Goal: Task Accomplishment & Management: Use online tool/utility

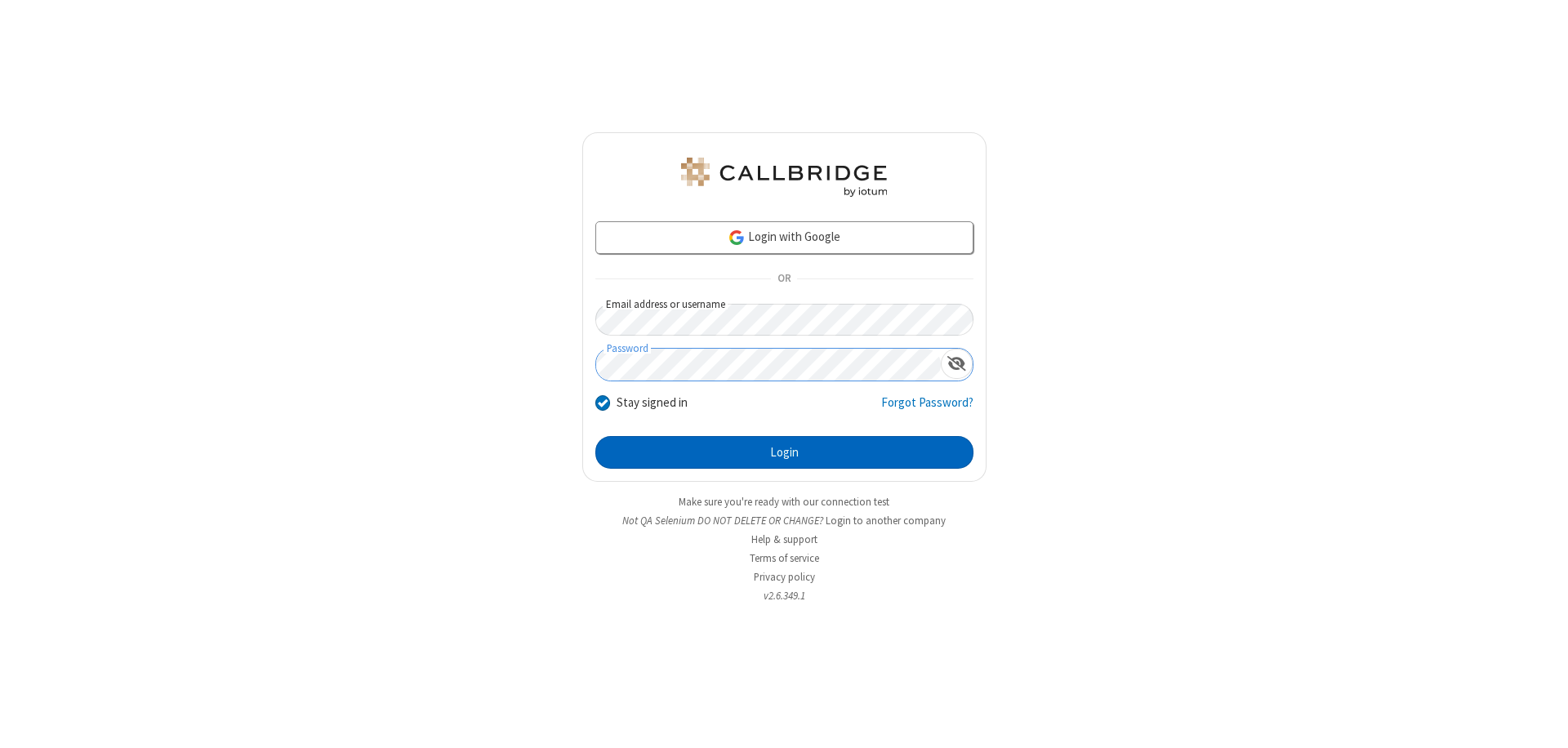
click at [784, 453] on button "Login" at bounding box center [784, 453] width 378 height 33
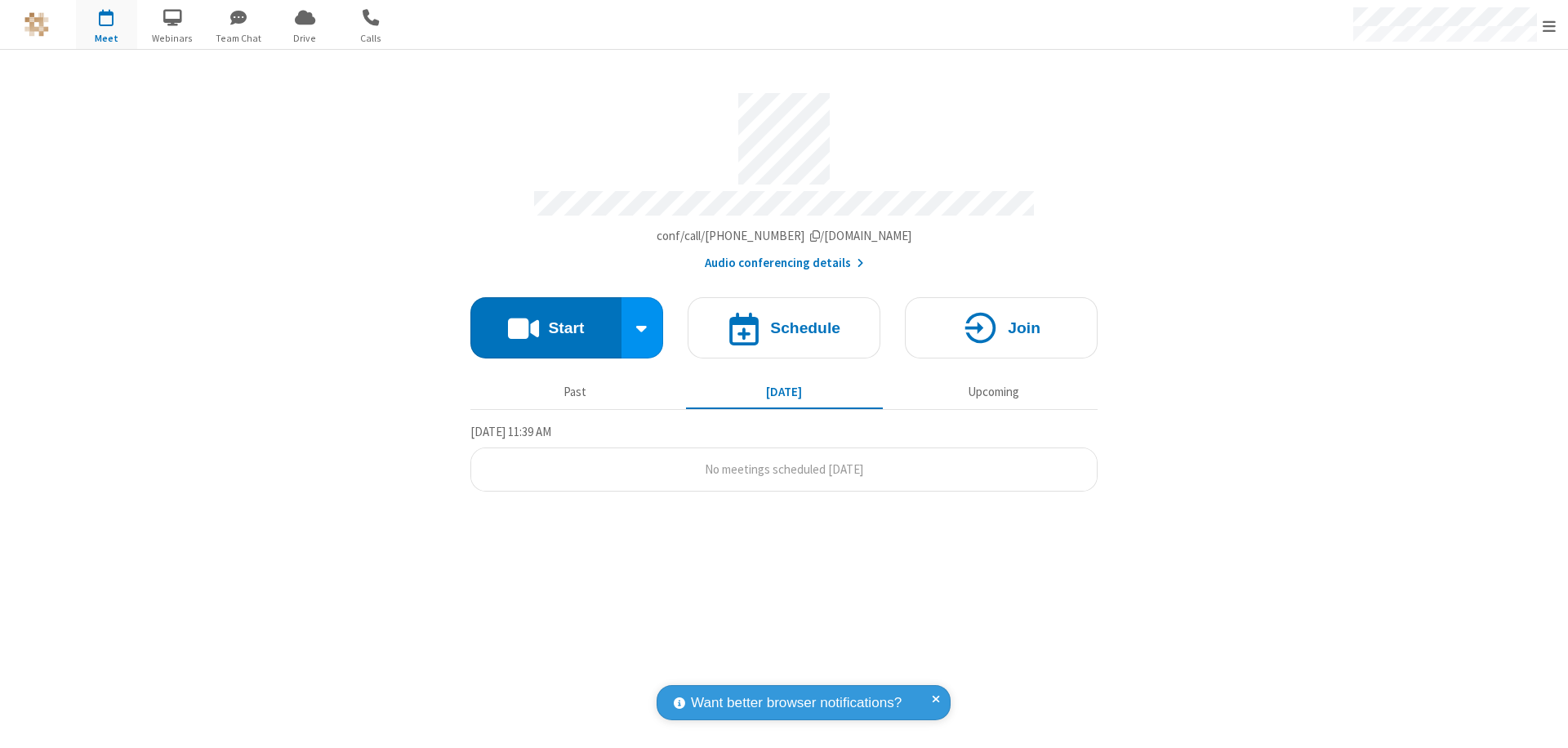
click at [546, 320] on button "Start" at bounding box center [546, 328] width 151 height 61
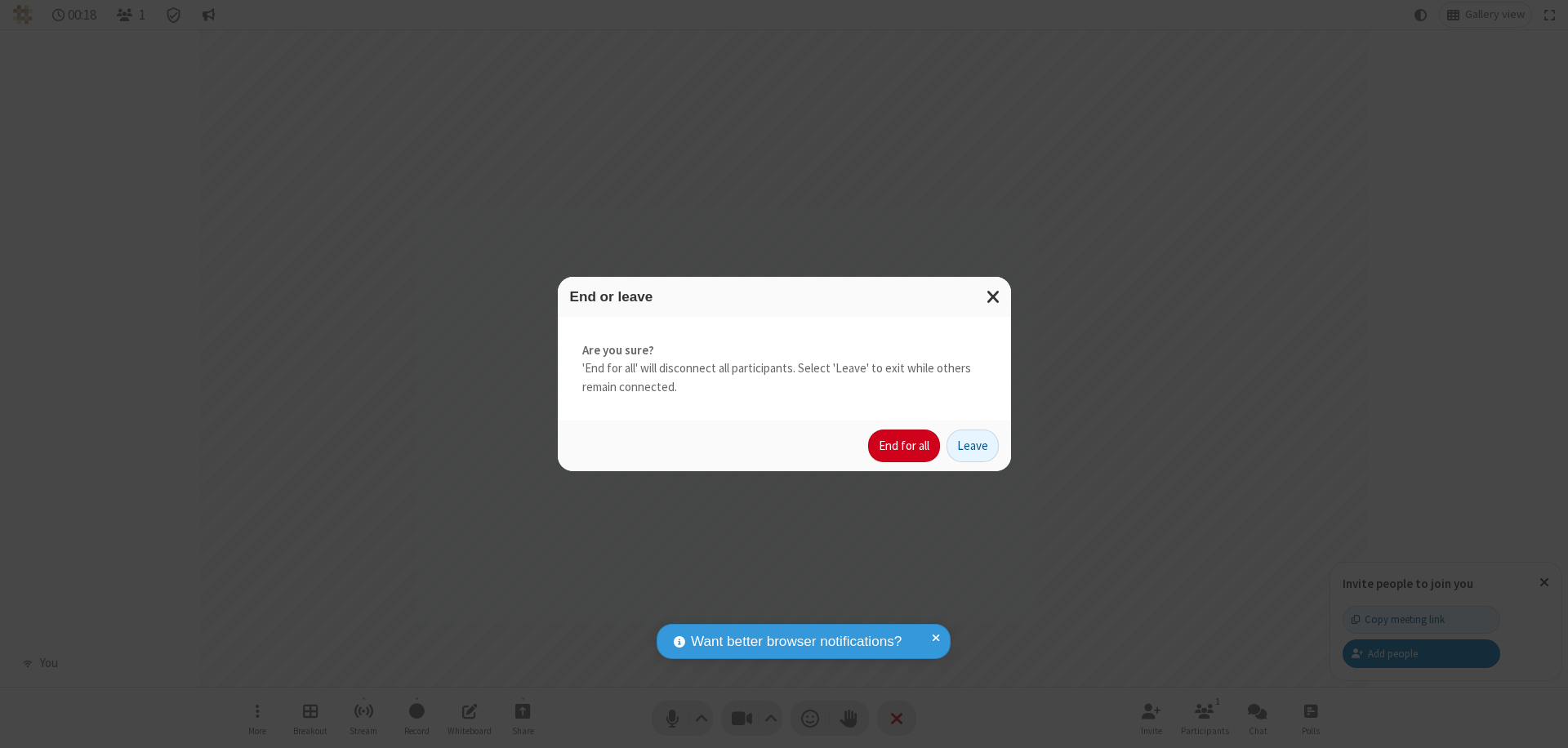
click at [904, 446] on button "End for all" at bounding box center [903, 446] width 72 height 33
